Goal: Transaction & Acquisition: Purchase product/service

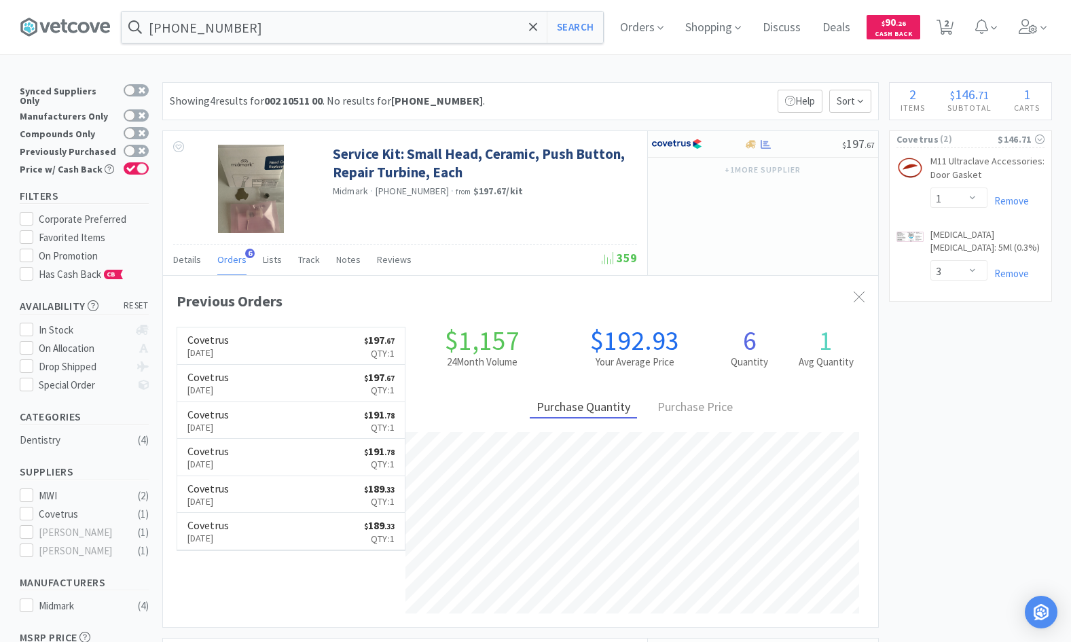
select select "1"
select select "3"
click at [341, 30] on input "[PHONE_NUMBER]" at bounding box center [362, 27] width 481 height 31
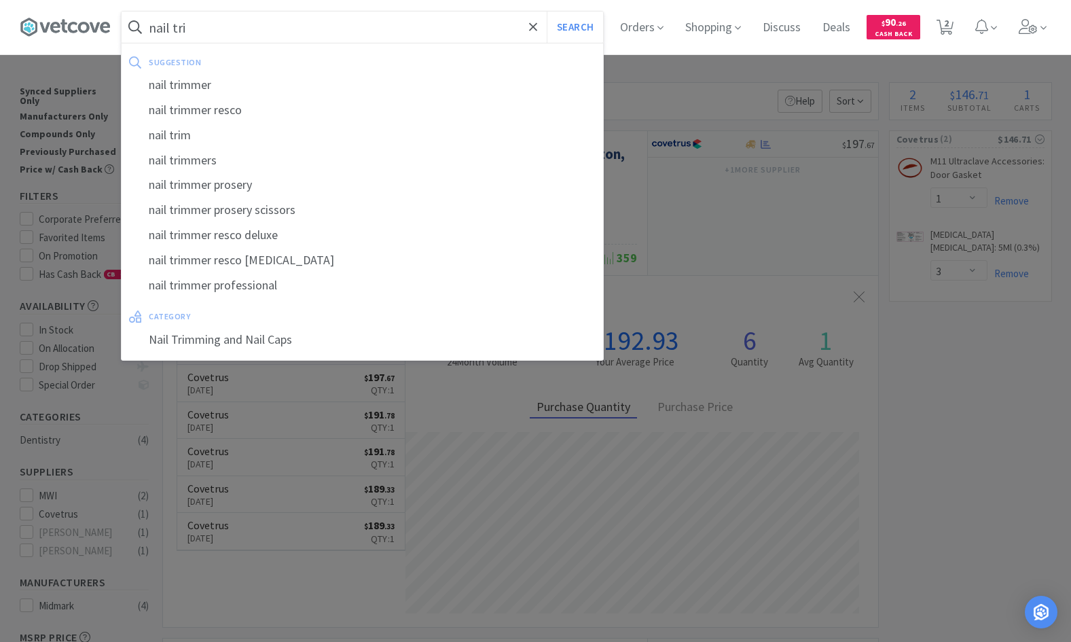
click at [199, 85] on div "nail trimmer" at bounding box center [362, 85] width 481 height 25
type input "nail trimmer"
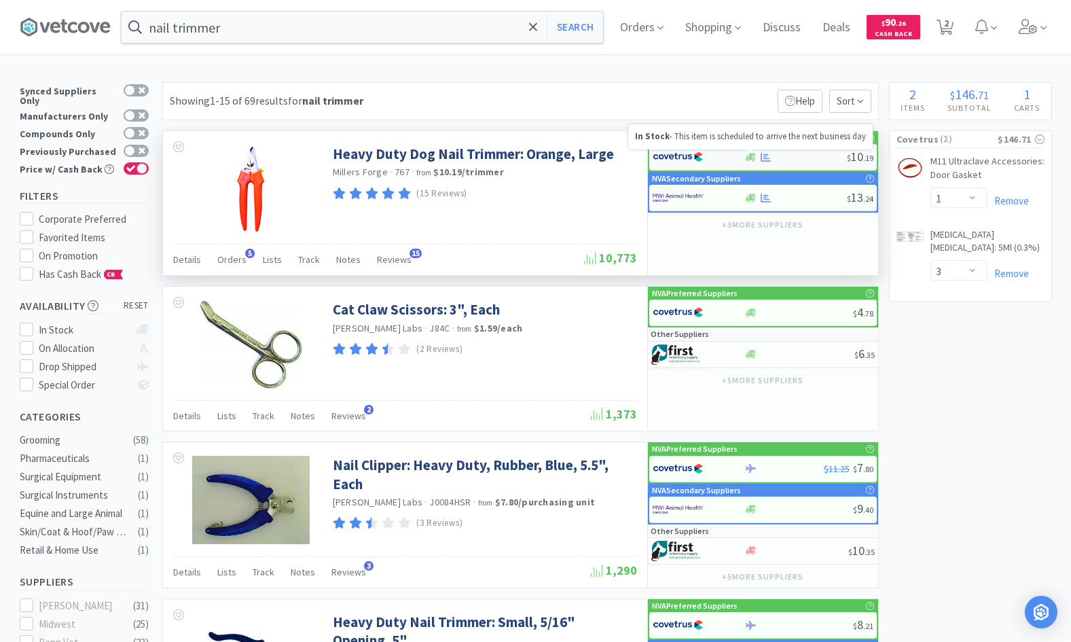
click at [752, 159] on icon at bounding box center [750, 157] width 10 height 8
select select "1"
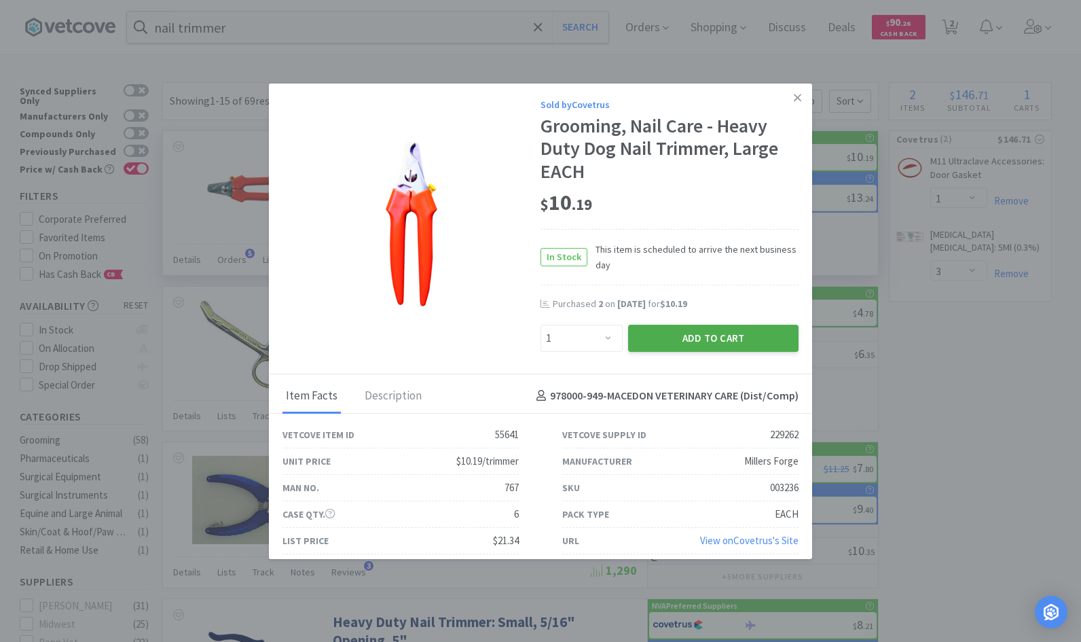
click at [667, 339] on button "Add to Cart" at bounding box center [713, 338] width 170 height 27
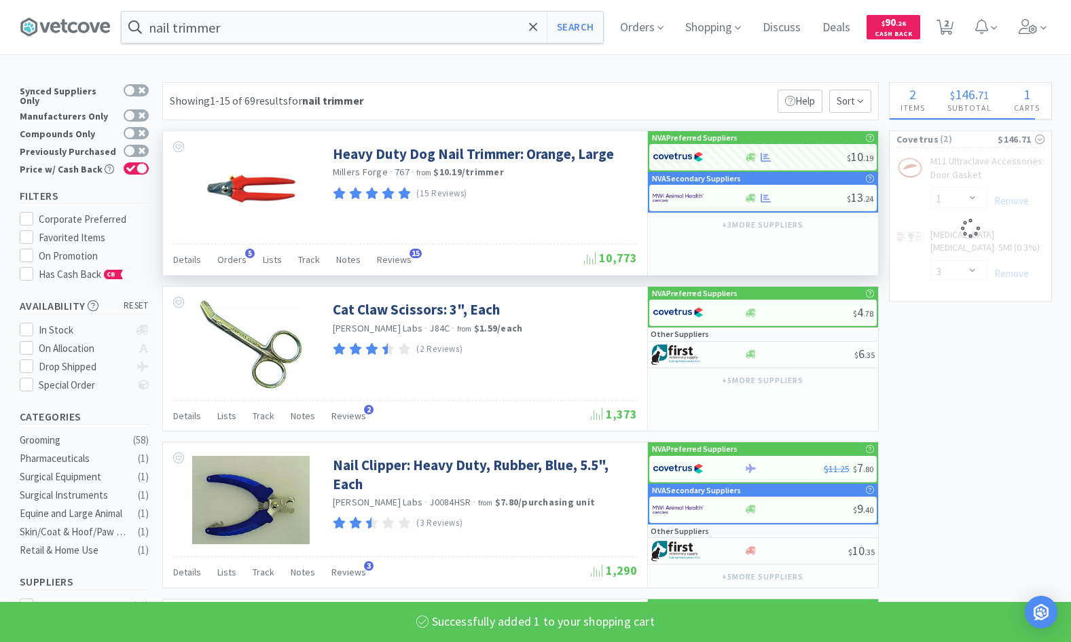
select select "1"
select select "3"
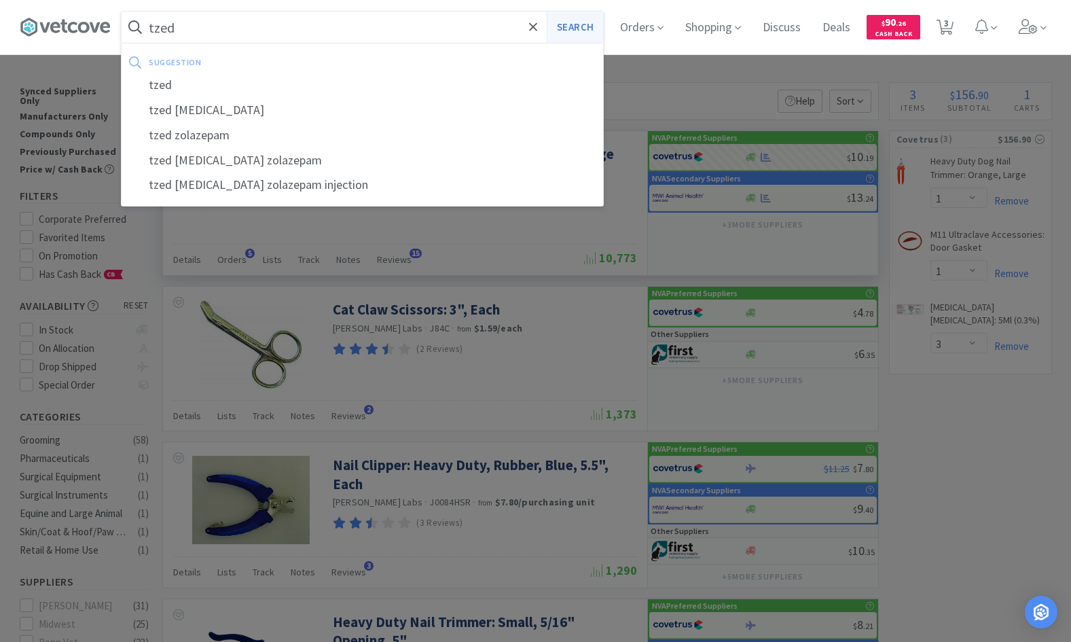
type input "tzed"
click at [573, 31] on button "Search" at bounding box center [575, 27] width 56 height 31
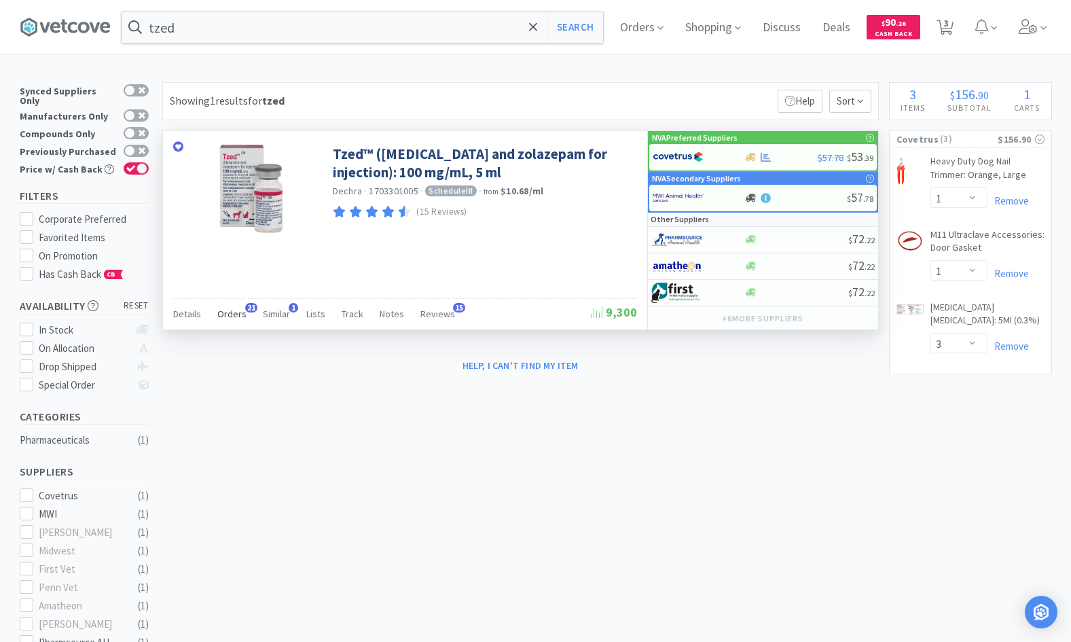
click at [236, 314] on span "Orders" at bounding box center [231, 314] width 29 height 12
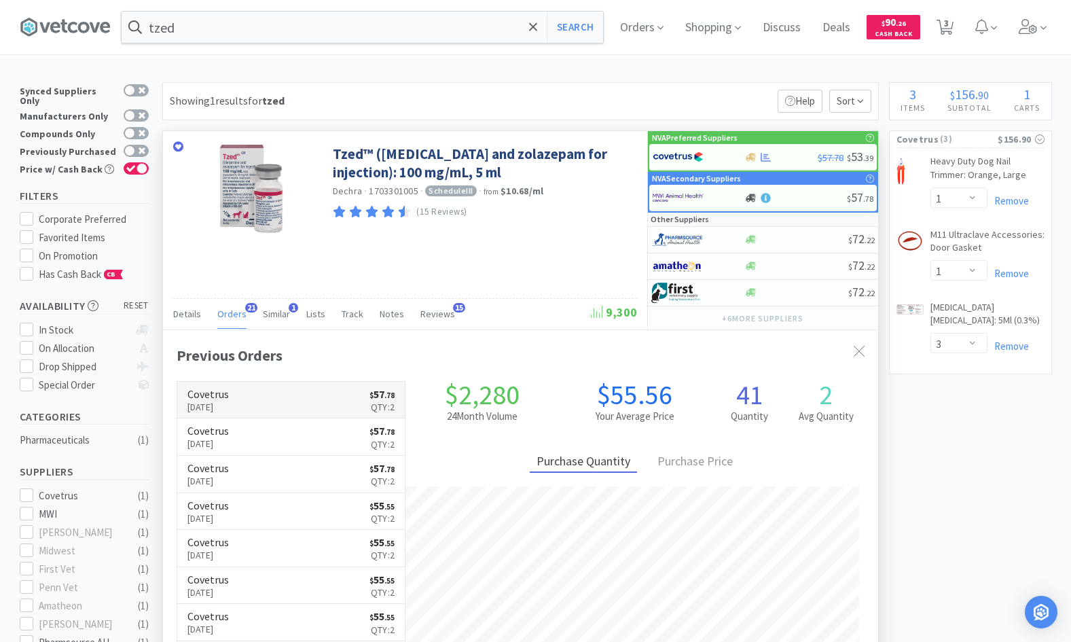
click at [253, 397] on link "Covetrus [DATE] $ 57 . 78 Qty: 2" at bounding box center [291, 400] width 228 height 37
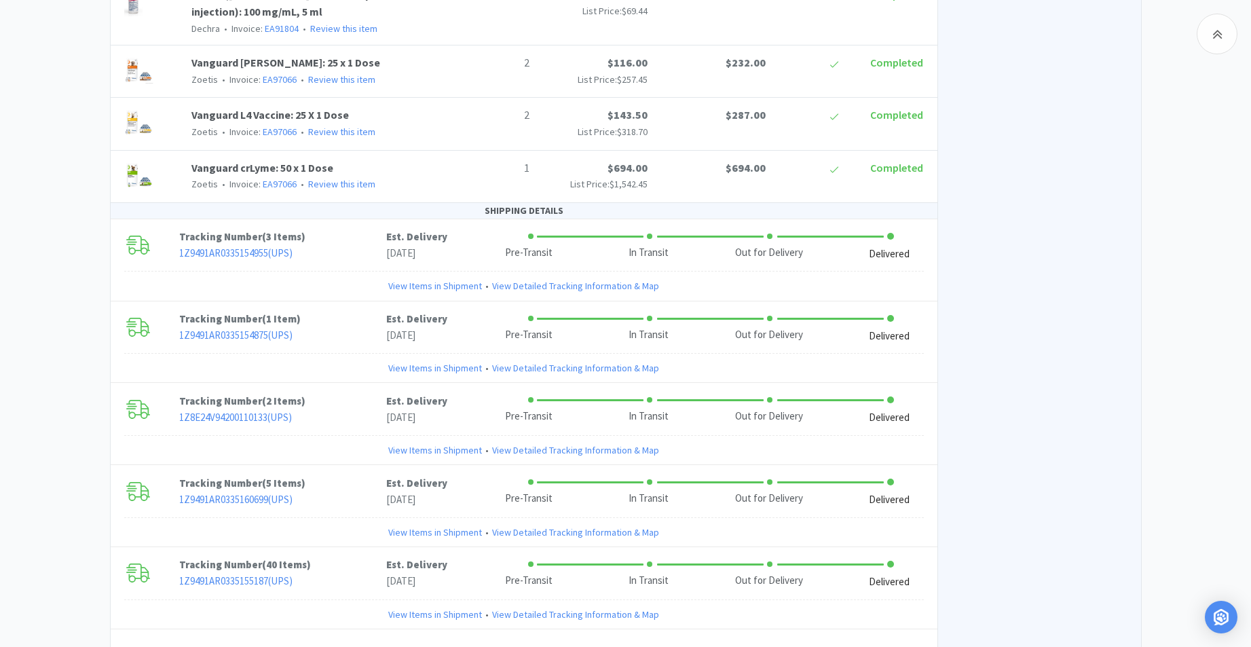
scroll to position [3160, 0]
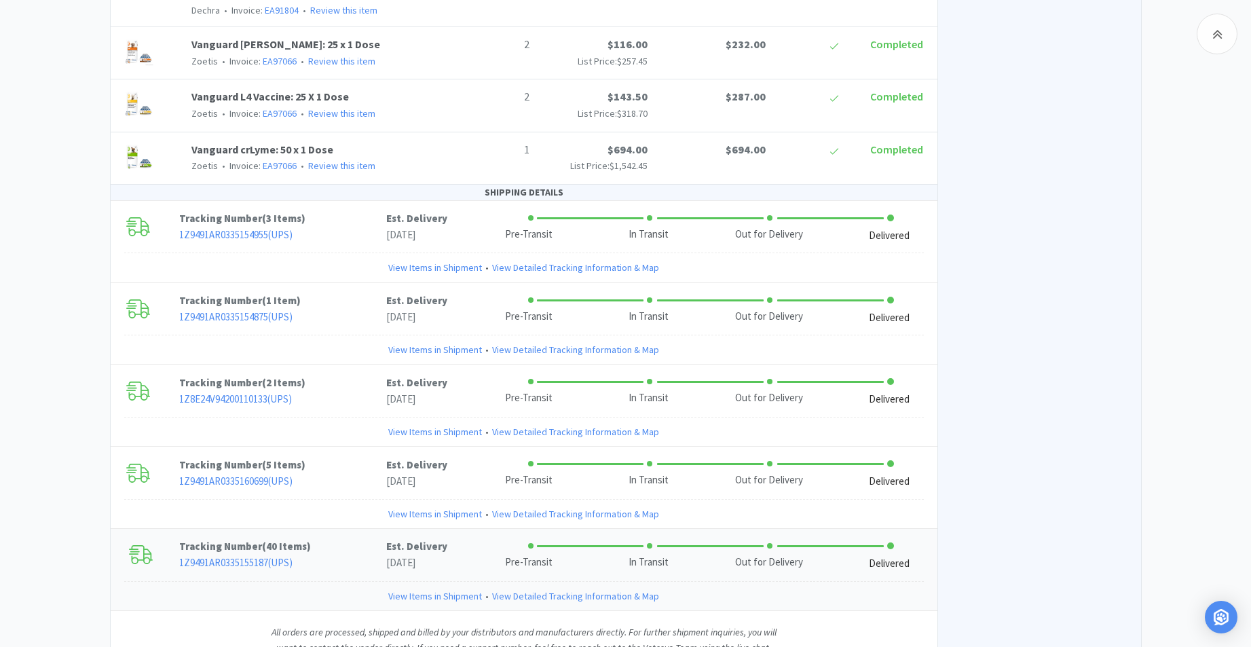
click at [458, 589] on link "View Items in Shipment" at bounding box center [435, 596] width 94 height 15
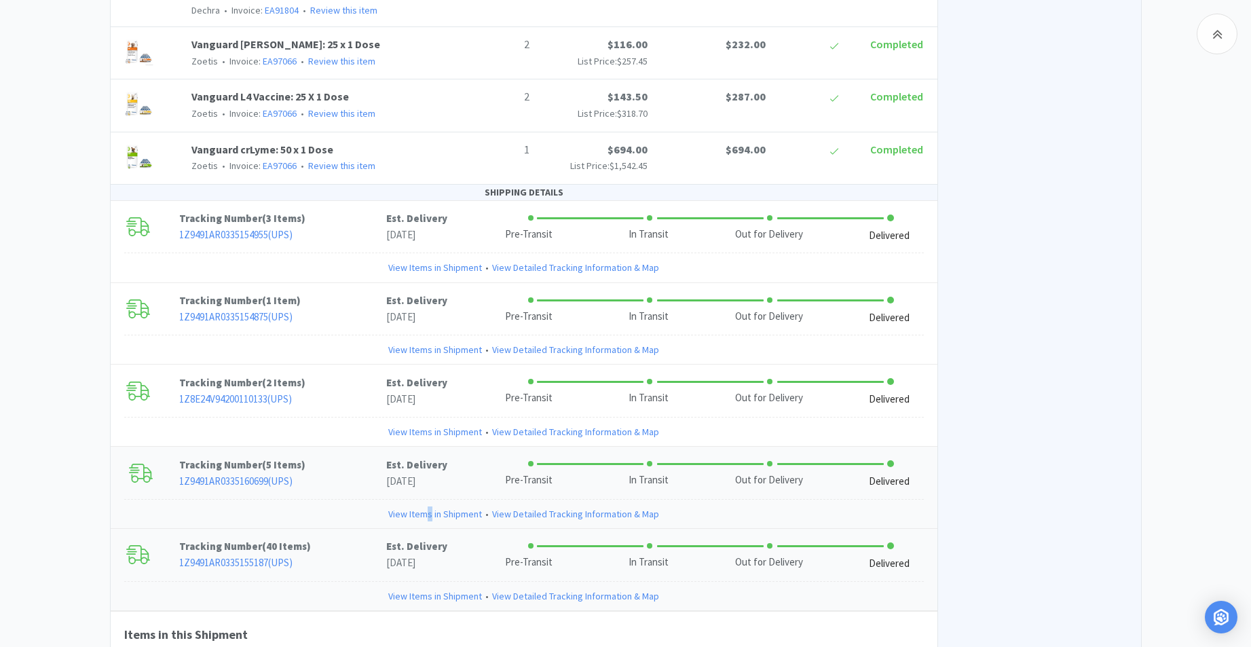
click at [431, 506] on link "View Items in Shipment" at bounding box center [435, 513] width 94 height 15
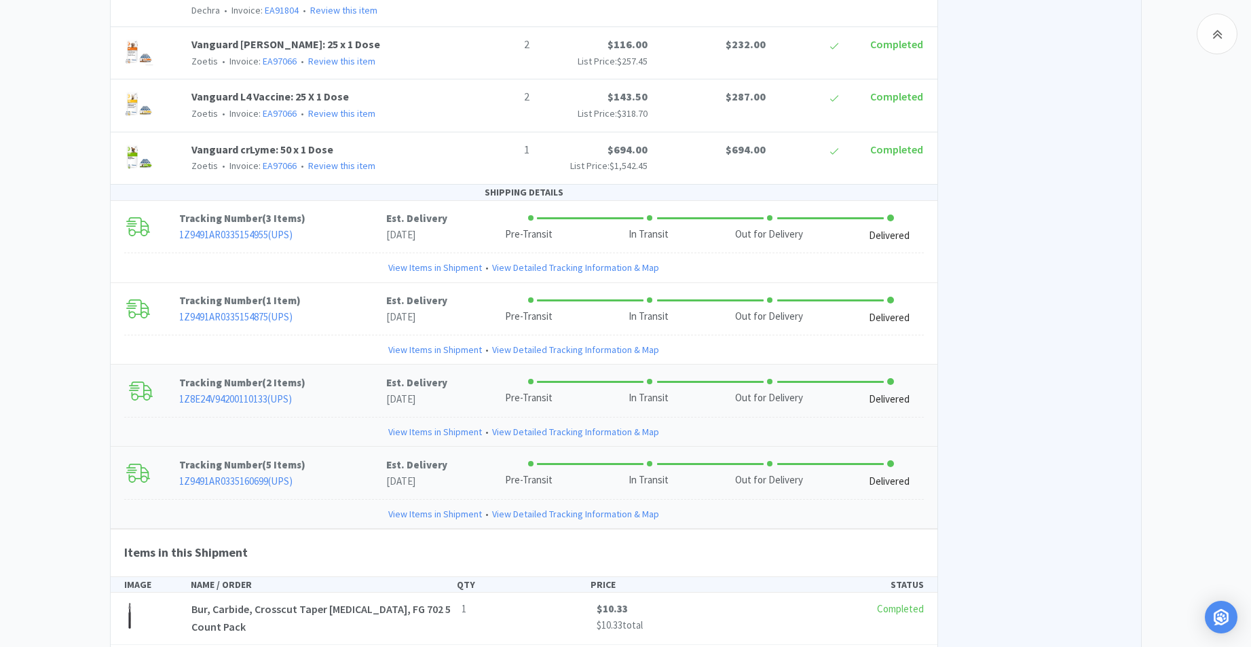
click at [421, 391] on p "[DATE]" at bounding box center [416, 399] width 61 height 16
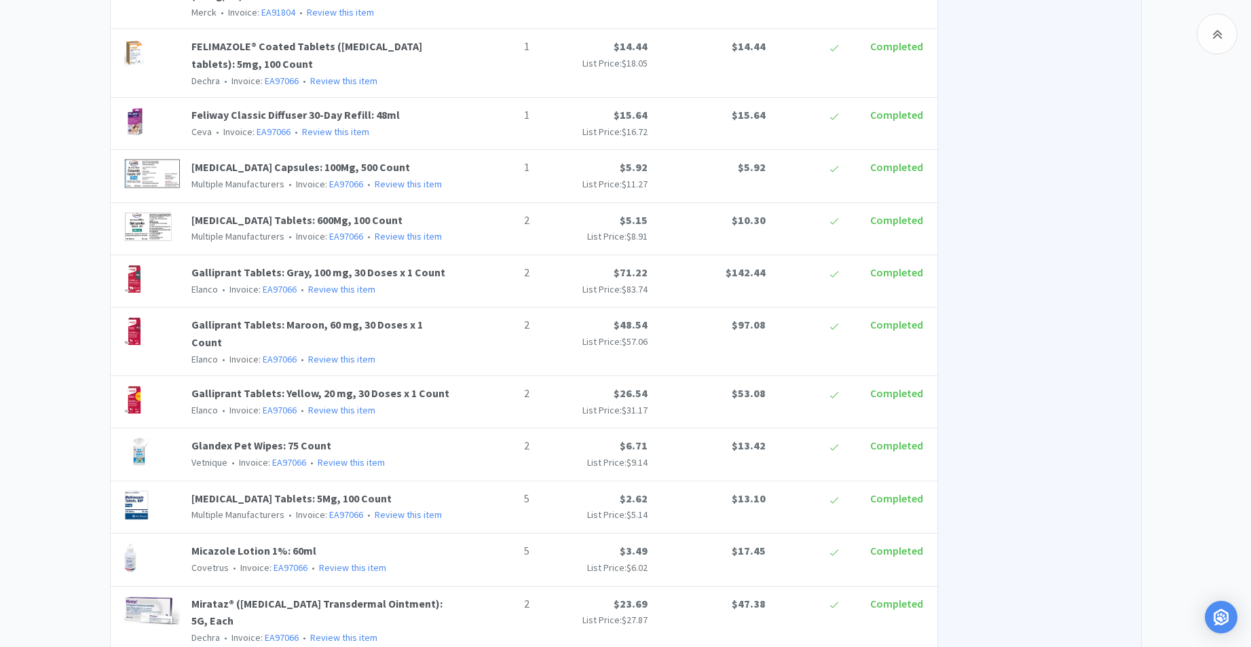
scroll to position [1175, 0]
